Goal: Find specific page/section: Find specific page/section

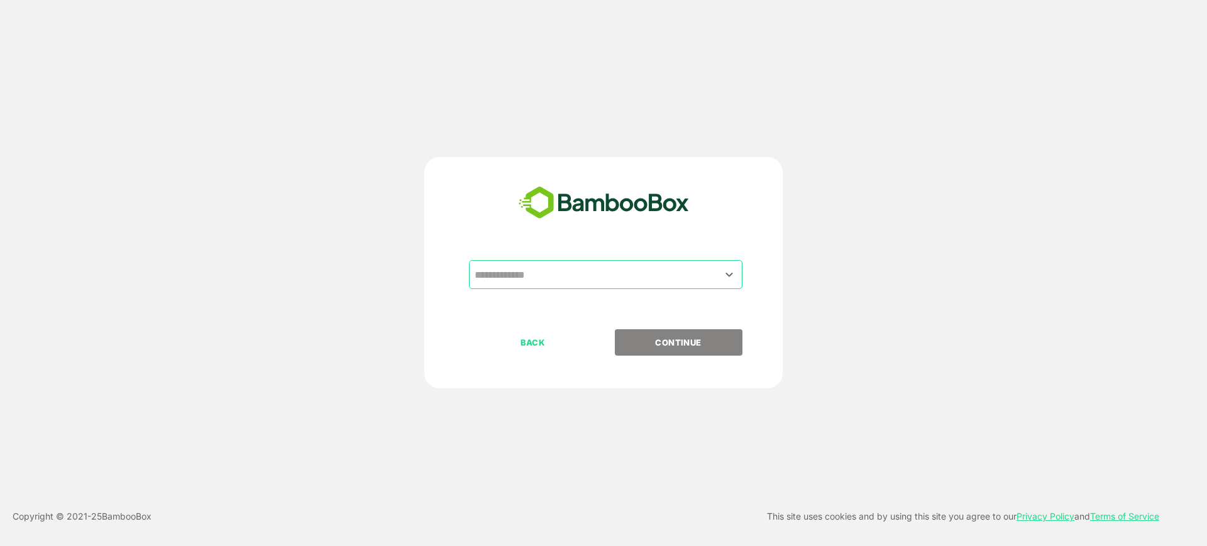
click at [620, 287] on div "​" at bounding box center [605, 274] width 273 height 29
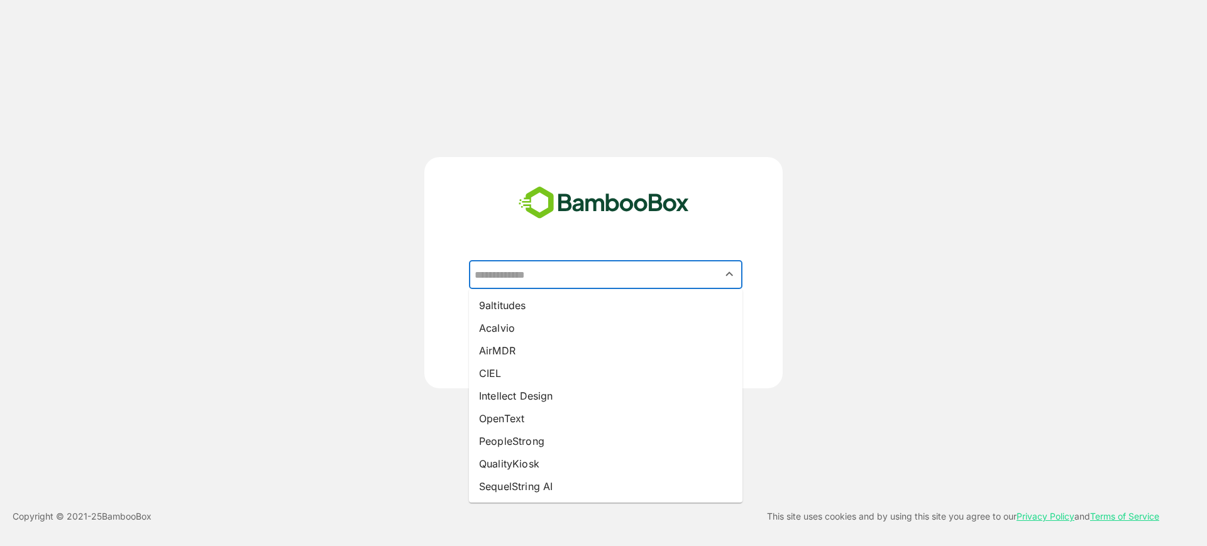
drag, startPoint x: 557, startPoint y: 390, endPoint x: 579, endPoint y: 389, distance: 21.4
click at [557, 390] on li "Intellect Design" at bounding box center [605, 396] width 273 height 23
type input "**********"
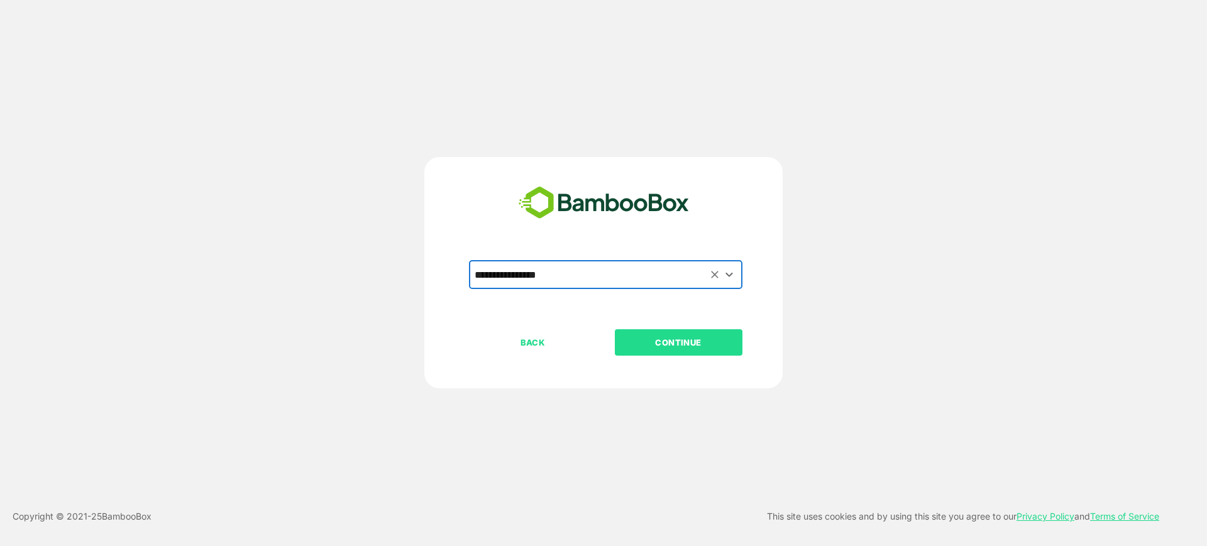
click at [671, 344] on p "CONTINUE" at bounding box center [678, 343] width 126 height 14
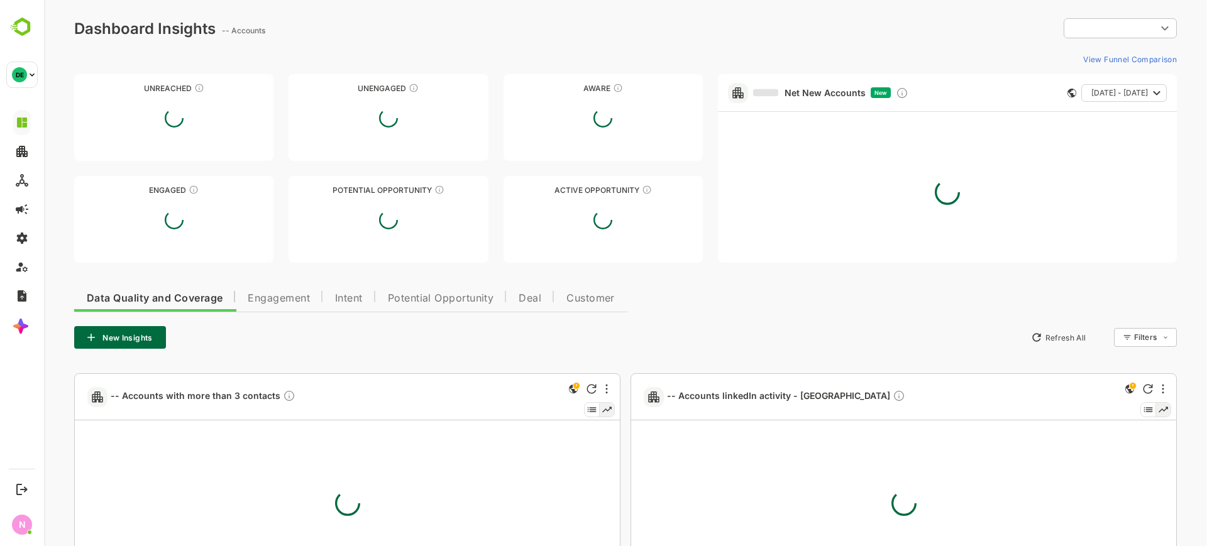
type input "**********"
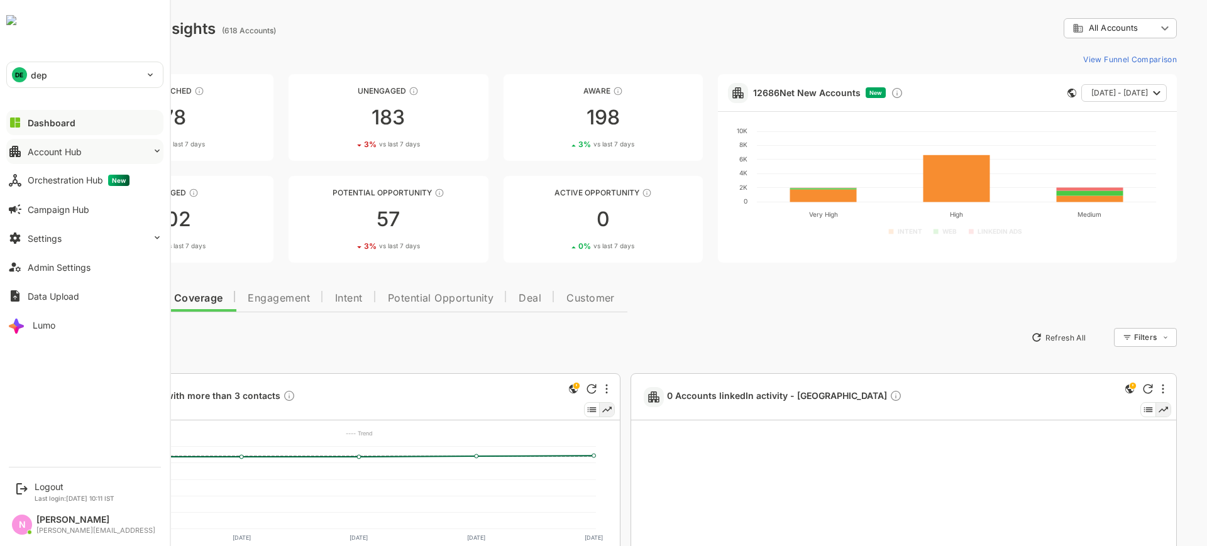
click at [40, 150] on div "Account Hub" at bounding box center [55, 151] width 54 height 11
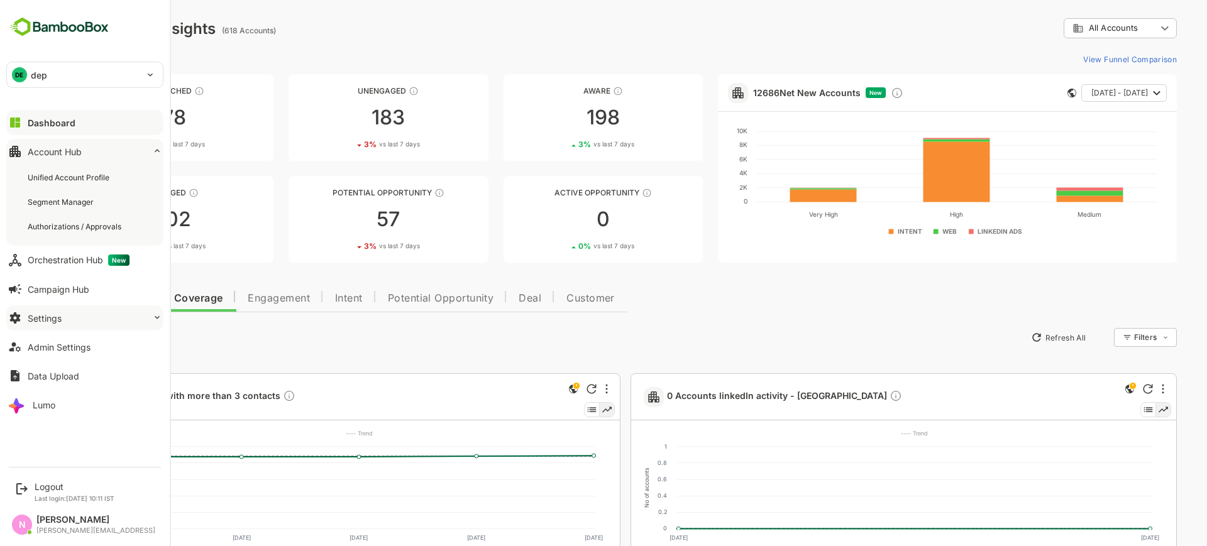
click at [128, 319] on button "Settings" at bounding box center [84, 317] width 157 height 25
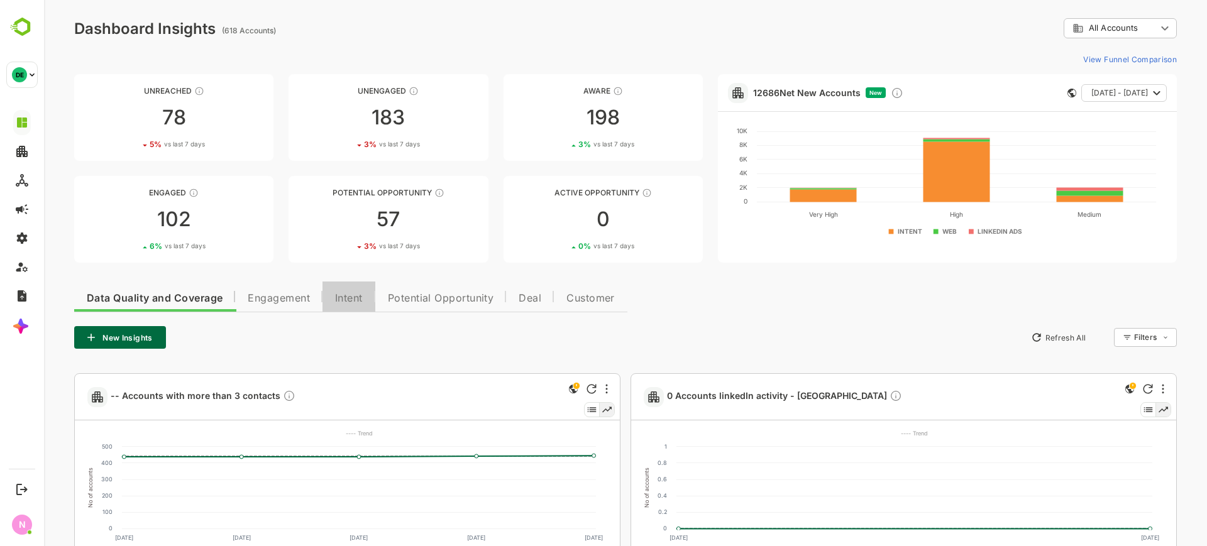
click at [345, 297] on span "Intent" at bounding box center [349, 298] width 28 height 10
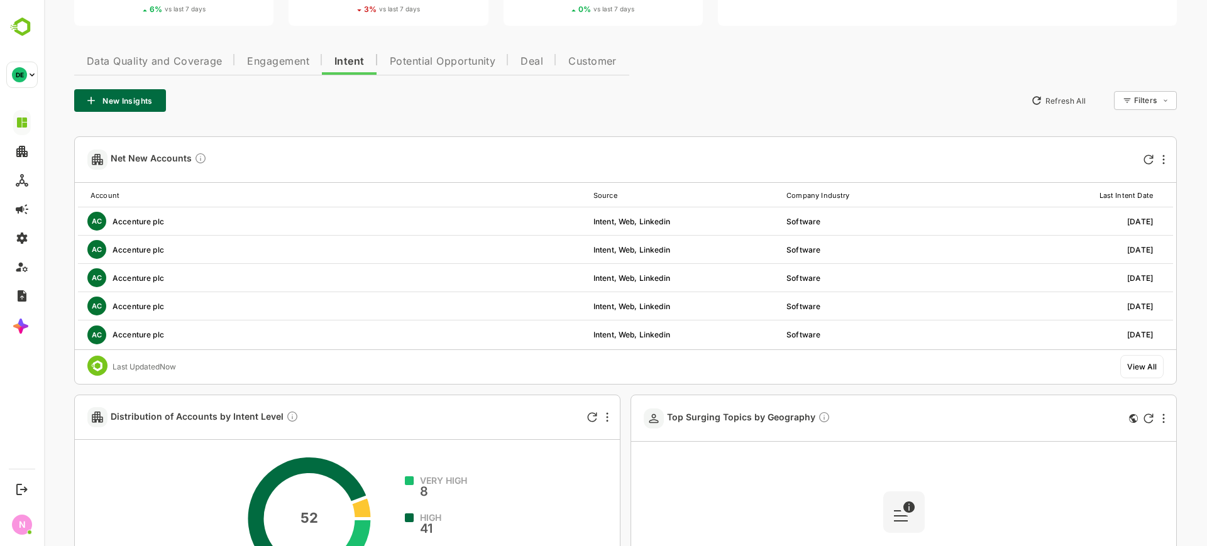
scroll to position [236, 0]
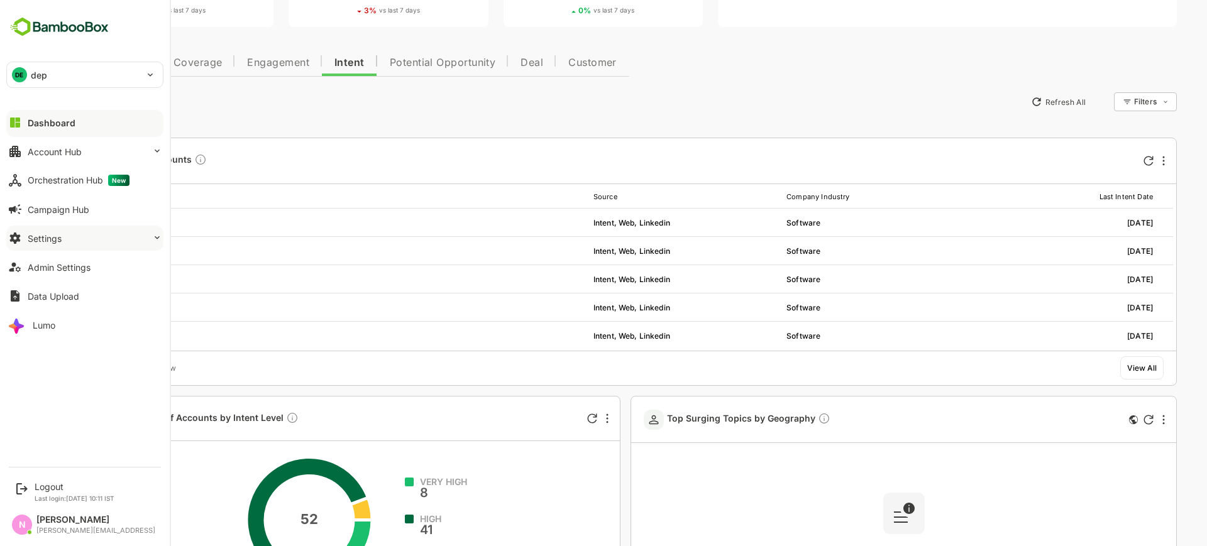
click at [99, 239] on button "Settings" at bounding box center [84, 238] width 157 height 25
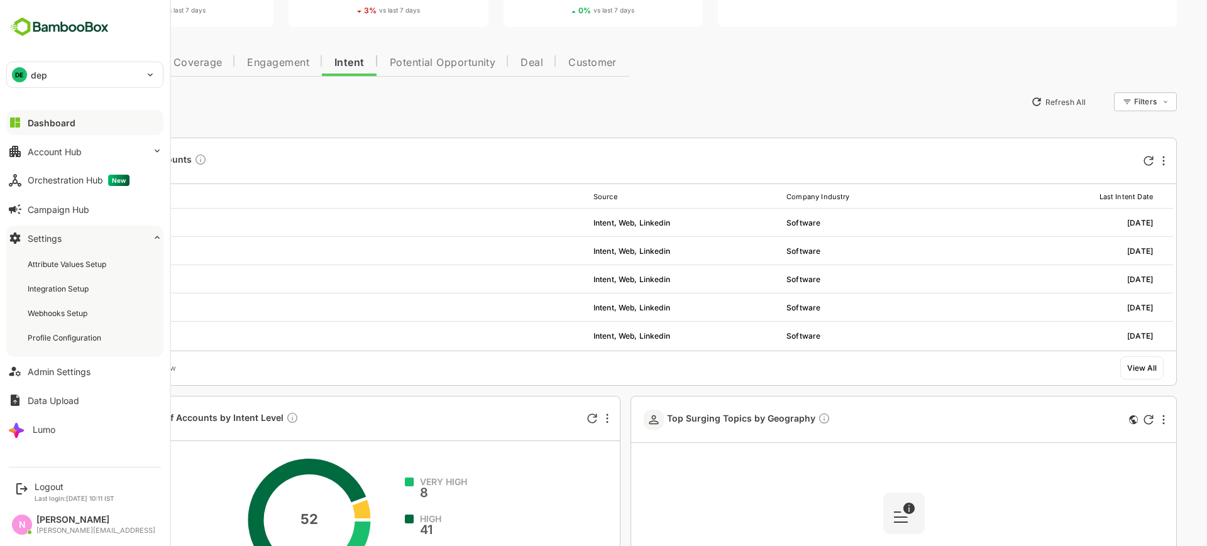
click at [131, 66] on div "DE dep" at bounding box center [77, 74] width 141 height 25
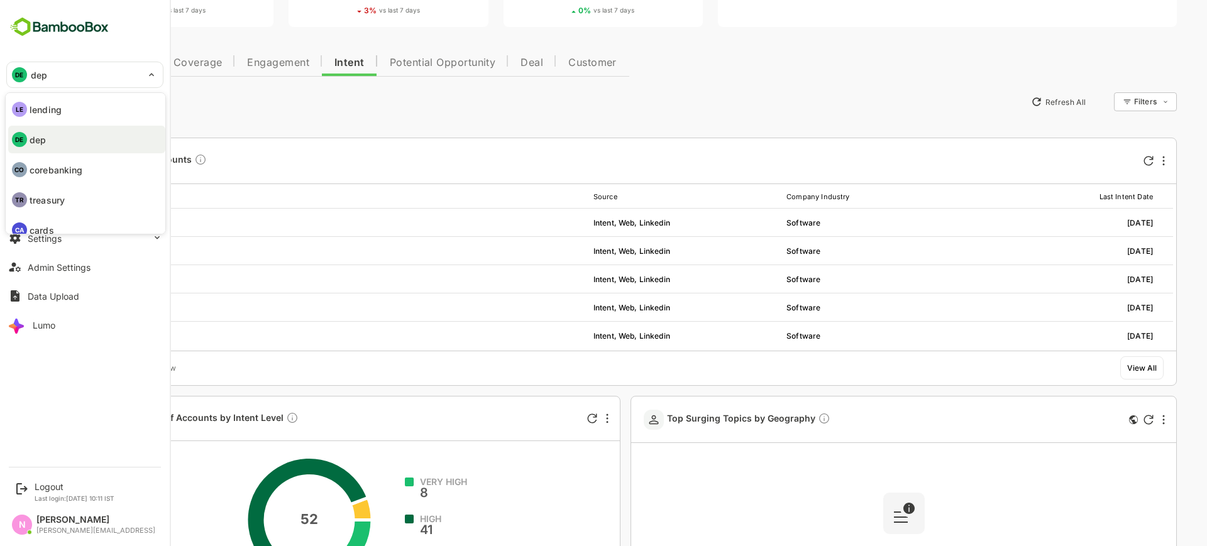
scroll to position [43, 0]
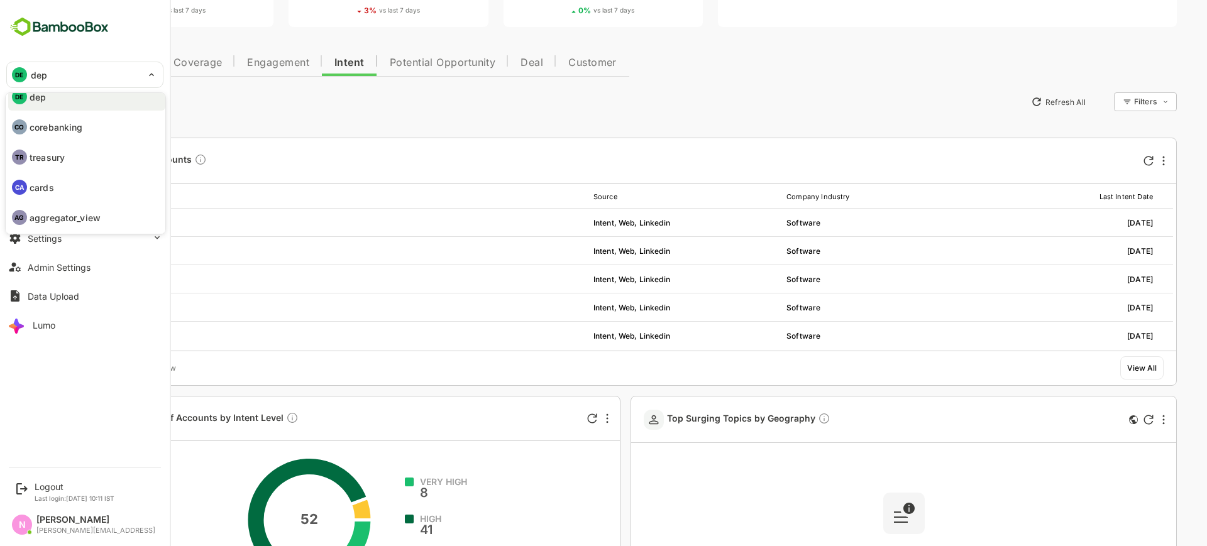
click at [86, 185] on li "CA cards" at bounding box center [86, 187] width 157 height 28
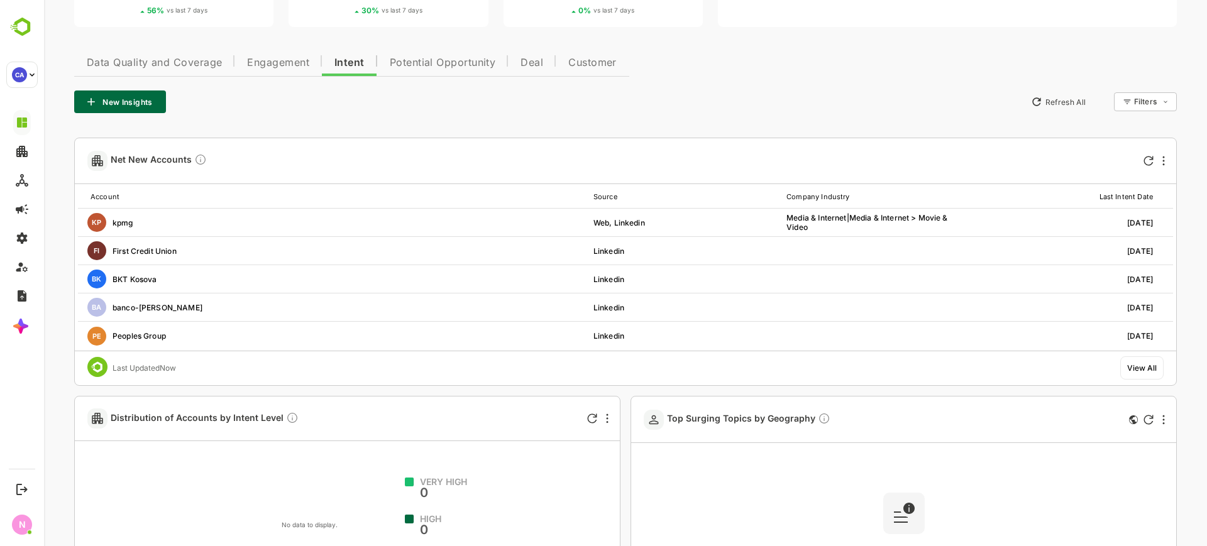
click at [1134, 363] on div "View All" at bounding box center [1142, 367] width 30 height 9
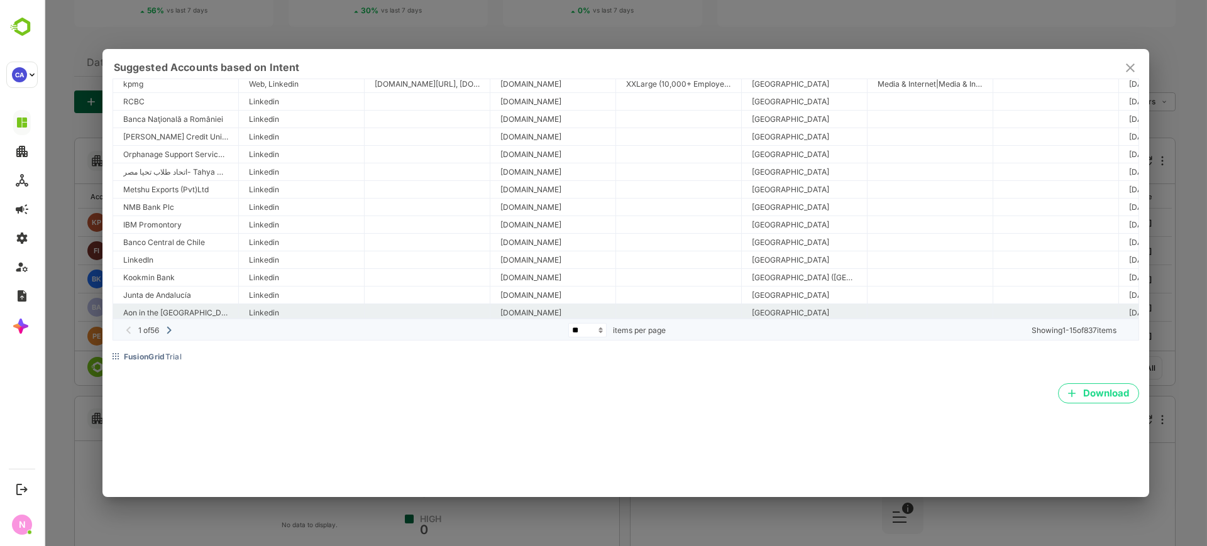
scroll to position [60, 0]
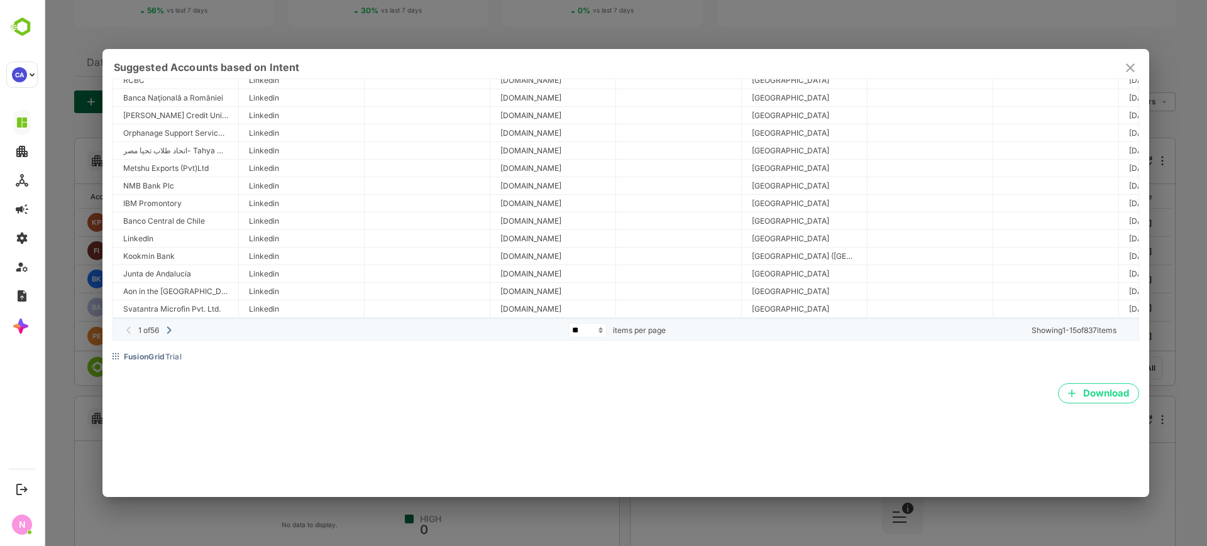
click at [598, 335] on select "** *** ****" at bounding box center [587, 330] width 38 height 14
select select "****"
click at [568, 326] on select "** *** ****" at bounding box center [587, 330] width 38 height 14
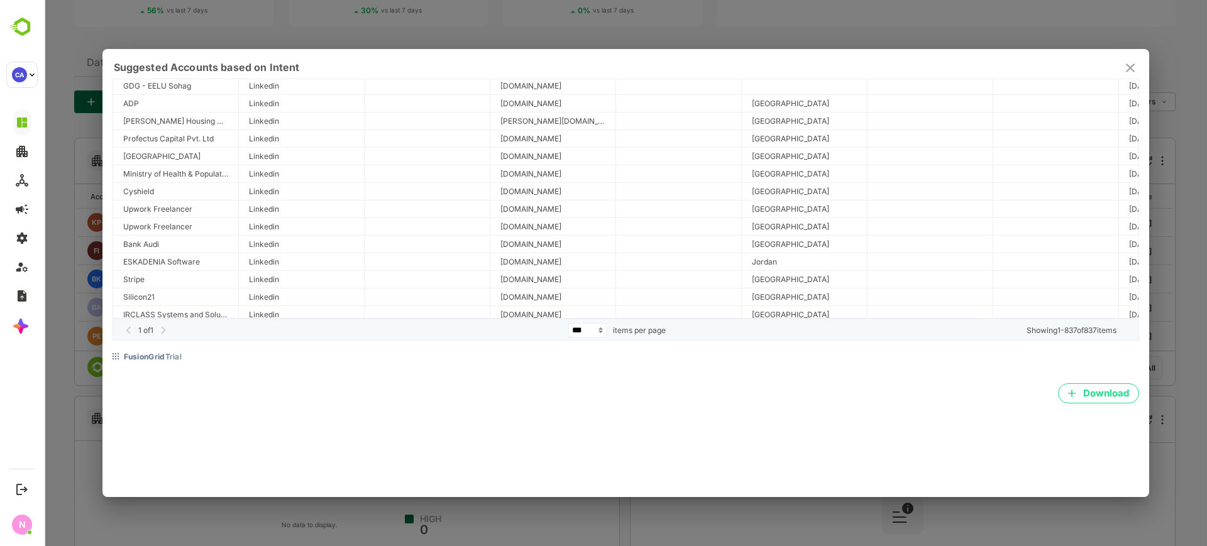
scroll to position [8161, 0]
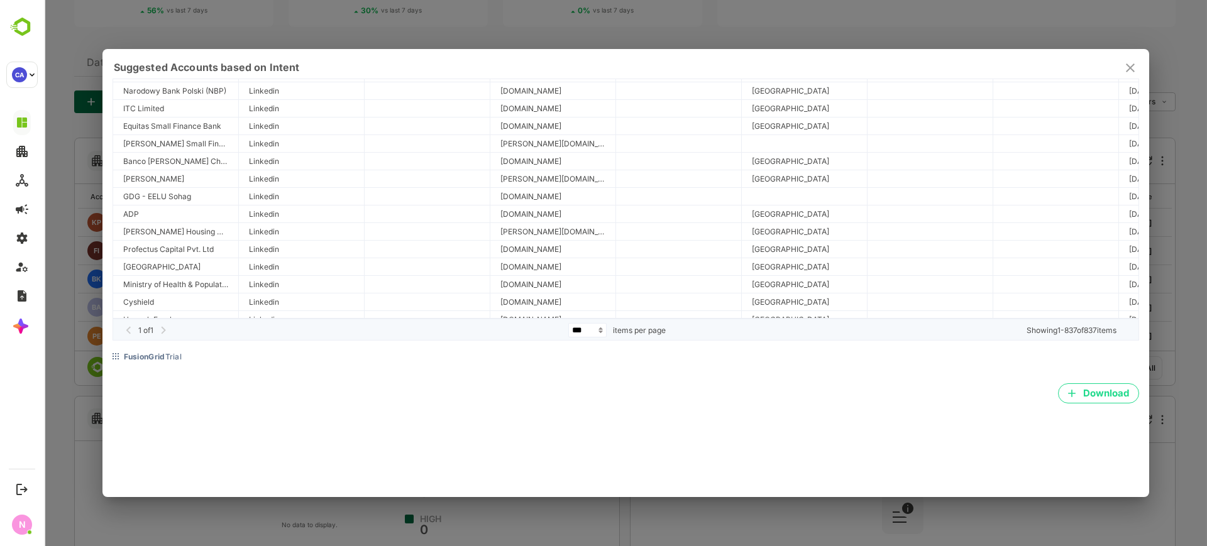
click at [1122, 61] on icon "close" at bounding box center [1129, 67] width 15 height 15
click at [1124, 62] on icon "close" at bounding box center [1129, 67] width 15 height 15
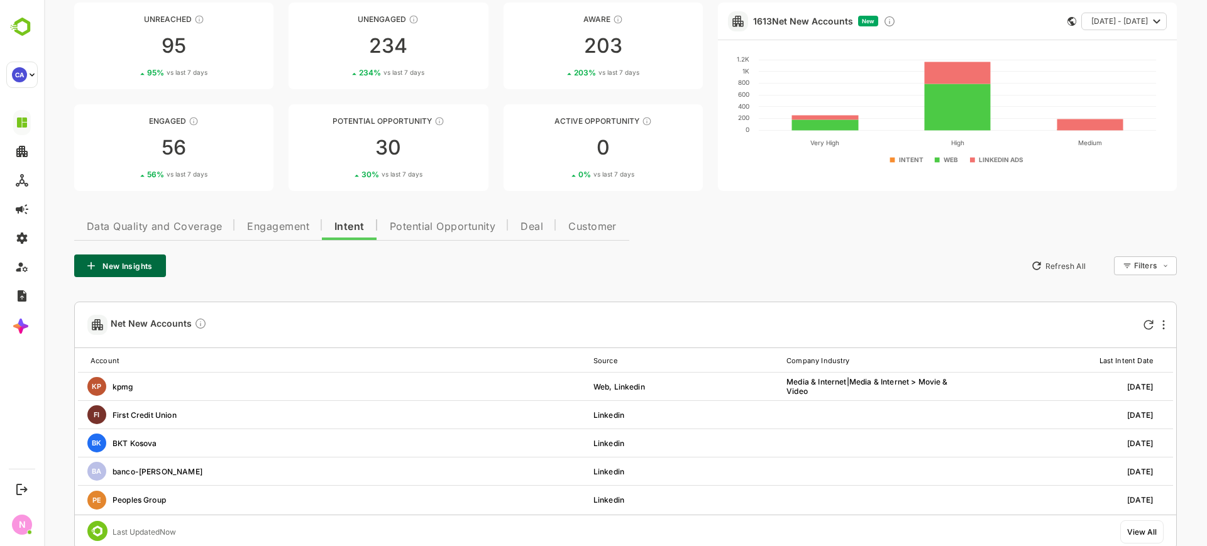
scroll to position [157, 0]
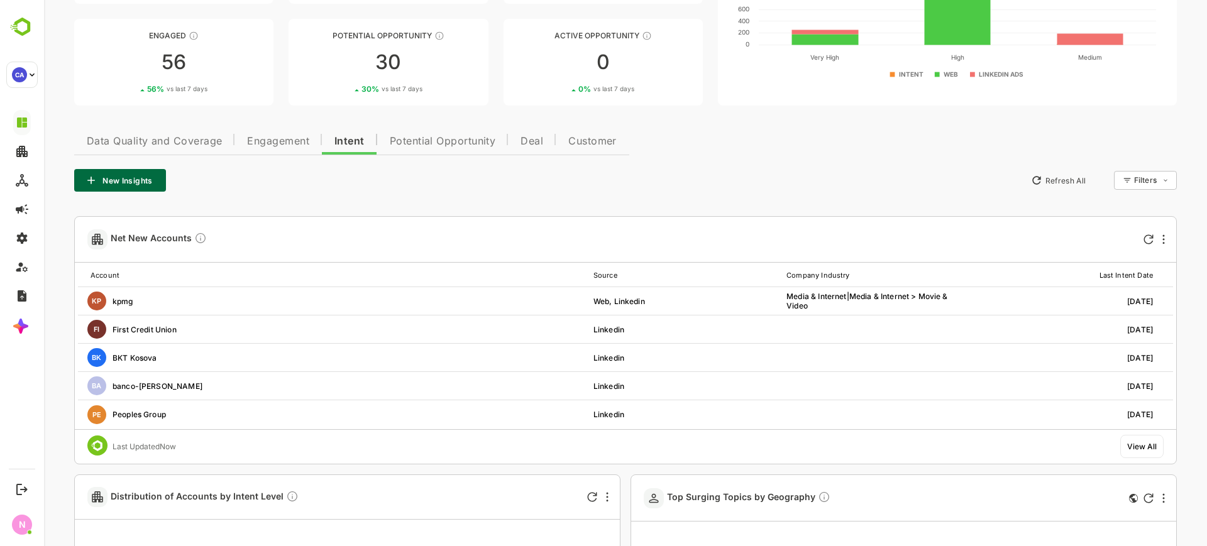
click at [1135, 440] on div "View All" at bounding box center [1141, 446] width 43 height 23
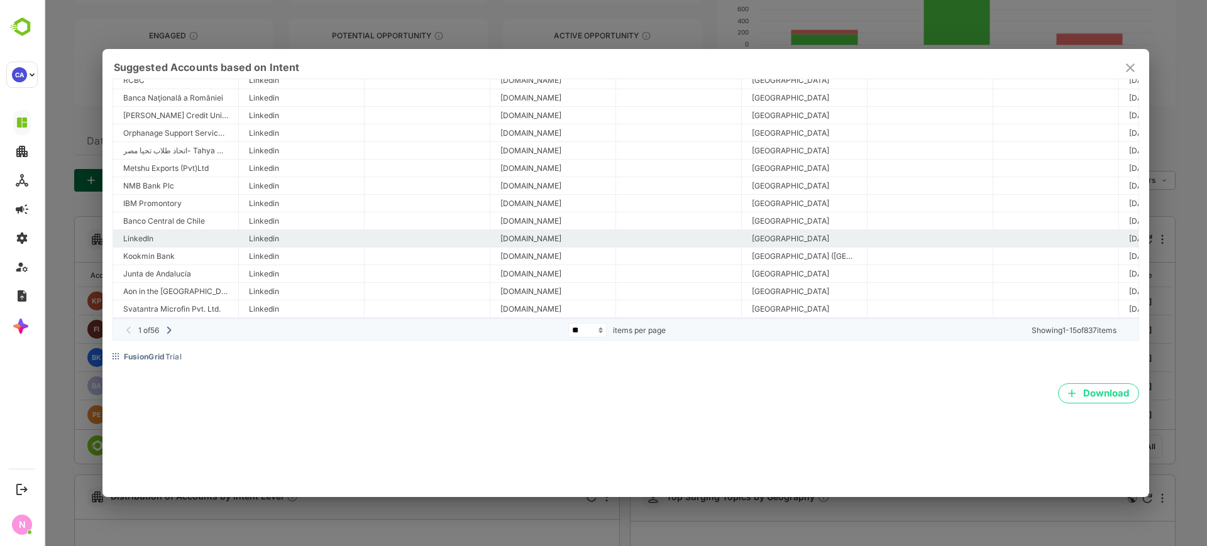
scroll to position [0, 0]
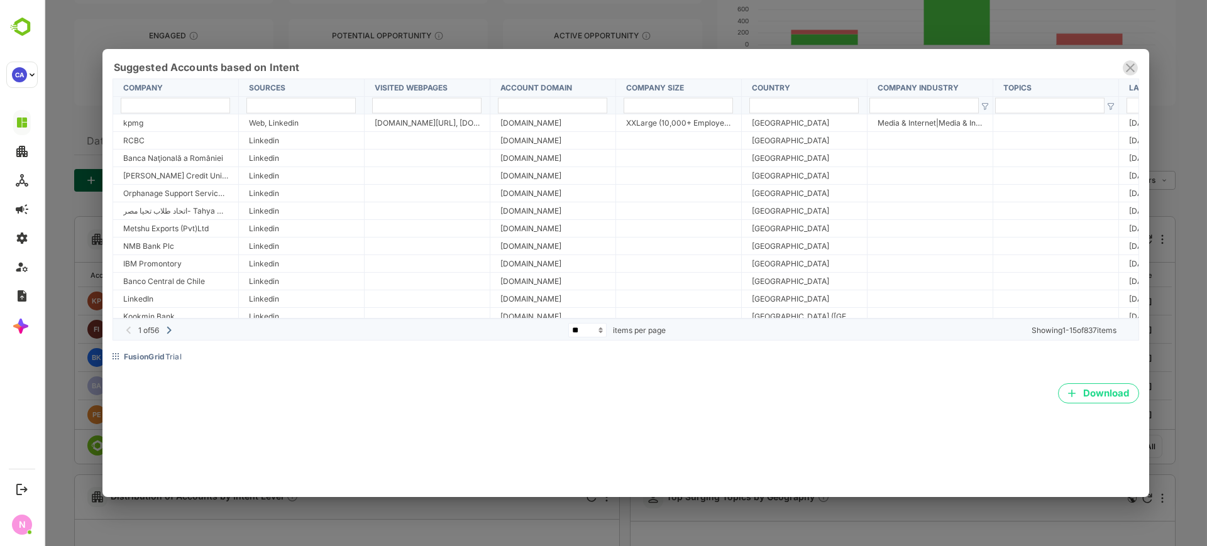
click at [1130, 72] on icon "close" at bounding box center [1129, 67] width 15 height 15
